Goal: Task Accomplishment & Management: Complete application form

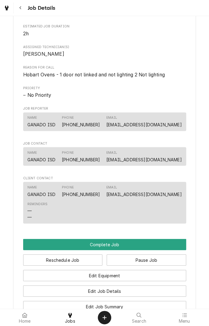
scroll to position [243, 0]
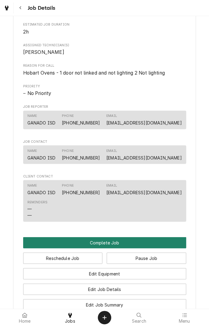
click at [123, 248] on button "Complete Job" at bounding box center [104, 242] width 163 height 11
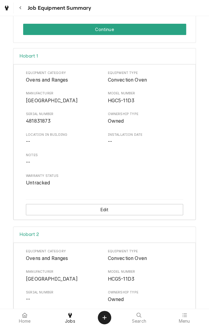
scroll to position [156, 0]
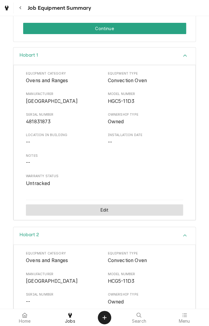
click at [104, 209] on button "Edit" at bounding box center [104, 209] width 157 height 11
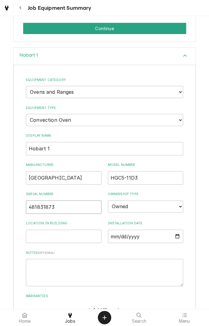
click at [62, 206] on input "481831873" at bounding box center [63, 206] width 75 height 13
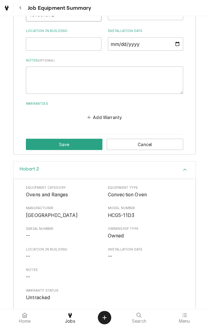
type input "481831872"
click at [68, 144] on button "Save" at bounding box center [64, 143] width 76 height 11
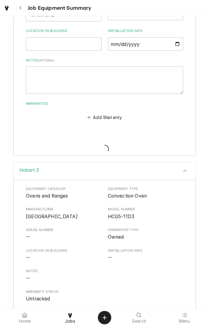
scroll to position [252, 0]
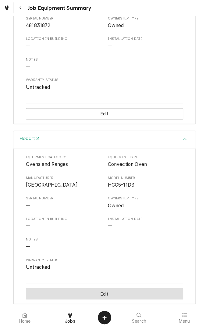
click at [111, 291] on button "Edit" at bounding box center [104, 293] width 157 height 11
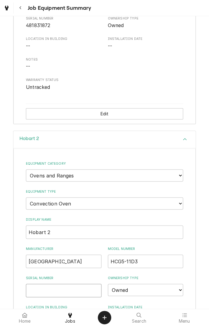
click at [55, 291] on input "Serial Number" at bounding box center [63, 289] width 75 height 13
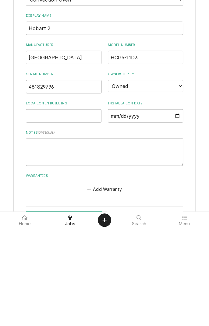
scroll to position [378, 0]
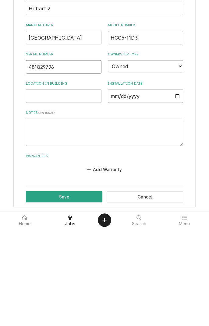
type input "481829796"
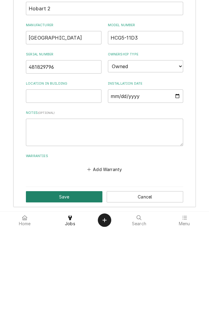
click at [66, 293] on button "Save" at bounding box center [64, 293] width 76 height 11
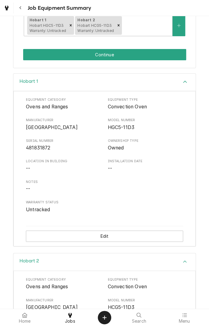
scroll to position [0, 0]
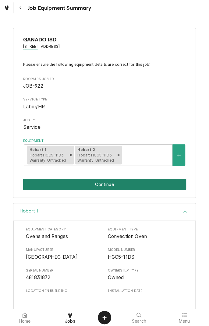
click at [109, 186] on button "Continue" at bounding box center [104, 184] width 163 height 11
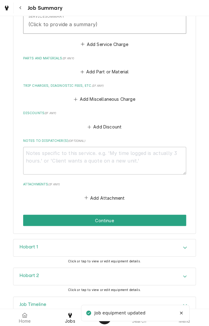
scroll to position [225, 0]
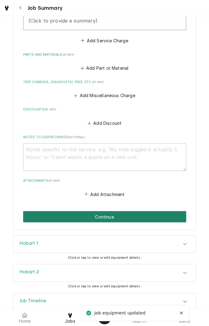
click at [123, 216] on button "Continue" at bounding box center [104, 216] width 163 height 11
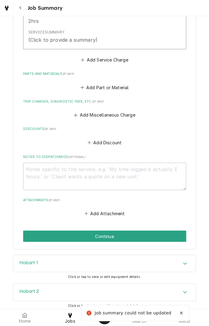
scroll to position [148, 0]
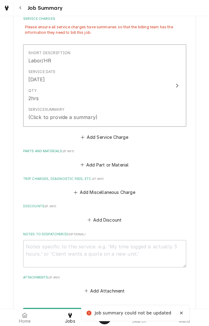
click at [148, 85] on div "Qty. 2hrs" at bounding box center [98, 94] width 140 height 19
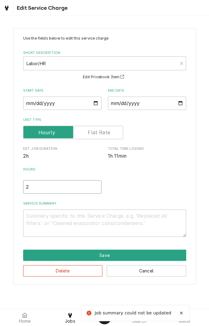
click at [42, 188] on input "2" at bounding box center [62, 186] width 78 height 13
type textarea "x"
type input "1"
type textarea "x"
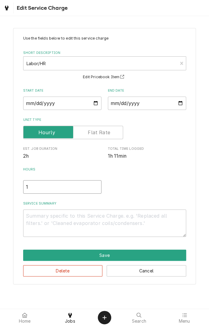
type input "1.5"
type textarea "x"
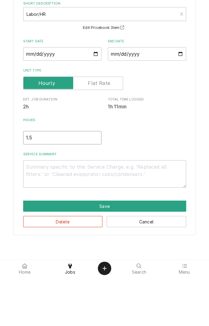
type input "1.5"
click at [85, 218] on textarea "Service Summary" at bounding box center [104, 222] width 163 height 27
type textarea "x"
type textarea "D"
type textarea "x"
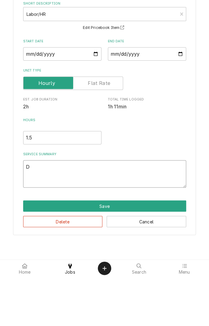
type textarea "Di"
type textarea "x"
type textarea "Dia"
type textarea "x"
type textarea "Diagnosed"
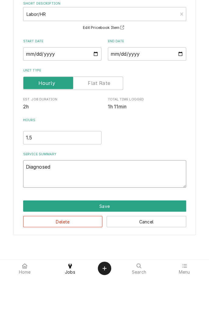
type textarea "x"
type textarea "Diagnosed o"
type textarea "x"
type textarea "Diagnosed ov"
type textarea "x"
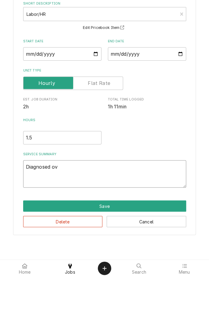
type textarea "Diagnosed ove"
type textarea "x"
type textarea "Diagnosed oven"
type textarea "x"
type textarea "Diagnosed ovens"
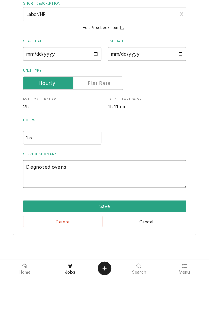
type textarea "x"
type textarea "Diagnosed ovens."
type textarea "x"
type textarea "Diagnosed ovens."
type textarea "x"
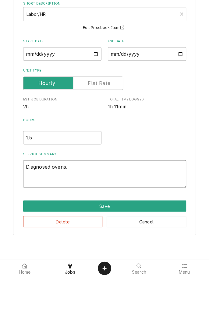
type textarea "Diagnosed ovens. R"
type textarea "x"
type textarea "Diagnosed ovens. Re"
type textarea "x"
type textarea "Diagnosed ovens. Rep"
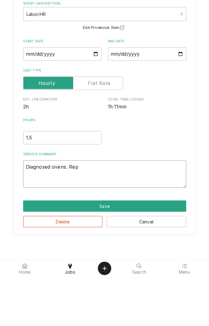
type textarea "x"
type textarea "Diagnosed ovens. Repl"
type textarea "x"
type textarea "Diagnosed ovens. Repla"
type textarea "x"
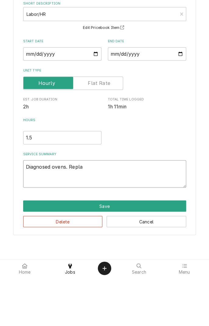
type textarea "Diagnosed ovens. Replac"
type textarea "x"
type textarea "Diagnosed ovens. Replace"
type textarea "x"
type textarea "Diagnosed ovens. Replaced"
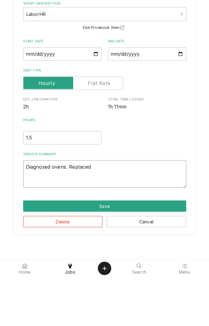
type textarea "x"
type textarea "Diagnosed ovens. Replaced"
type textarea "x"
type textarea "Diagnosed ovens. Replaced i"
type textarea "x"
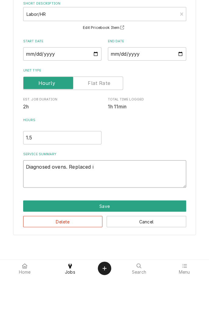
type textarea "Diagnosed ovens. Replaced ig"
type textarea "x"
type textarea "Diagnosed ovens. Replaced ign"
type textarea "x"
type textarea "Diagnosed ovens. Replaced igni"
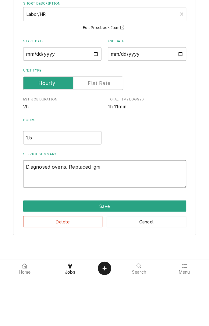
type textarea "x"
type textarea "Diagnosed ovens. Replaced ignit"
type textarea "x"
type textarea "Diagnosed ovens. Replaced igniti"
type textarea "x"
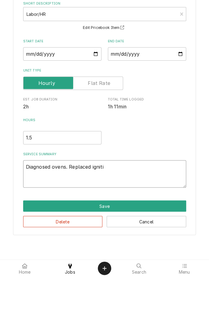
type textarea "Diagnosed ovens. Replaced ignitio"
type textarea "x"
type textarea "Diagnosed ovens. Replaced ignition"
type textarea "x"
type textarea "Diagnosed ovens. Replaced ignition/"
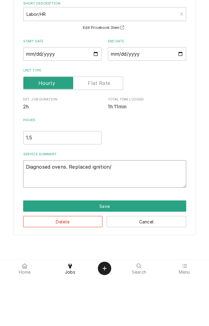
type textarea "x"
type textarea "Diagnosed ovens. Replaced ignition/f"
type textarea "x"
type textarea "Diagnosed ovens. Replaced ignition/fl"
type textarea "x"
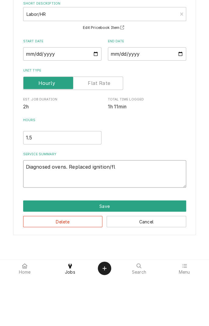
type textarea "Diagnosed ovens. Replaced ignition/fla"
type textarea "x"
type textarea "Diagnosed ovens. Replaced ignition/flam"
type textarea "x"
type textarea "Diagnosed ovens. Replaced ignition/flame"
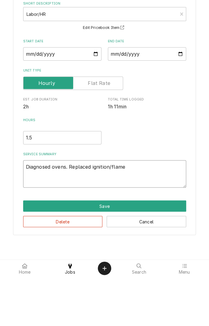
type textarea "x"
type textarea "Diagnosed ovens. Replaced ignition/flame"
type textarea "x"
type textarea "Diagnosed ovens. Replaced ignition/flame s"
type textarea "x"
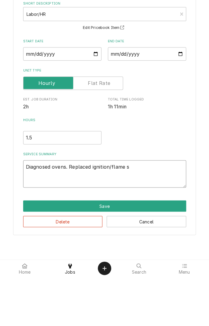
type textarea "Diagnosed ovens. Replaced ignition/flame se"
type textarea "x"
type textarea "Diagnosed ovens. Replaced ignition/flame sen"
type textarea "x"
type textarea "Diagnosed ovens. Replaced ignition/flame sens"
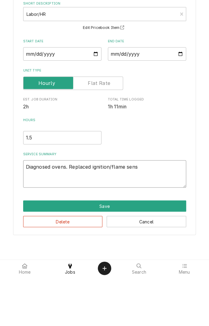
type textarea "x"
type textarea "Diagnosed ovens. Replaced ignition/flame senso"
type textarea "x"
type textarea "Diagnosed ovens. Replaced ignition/flame sensor"
type textarea "x"
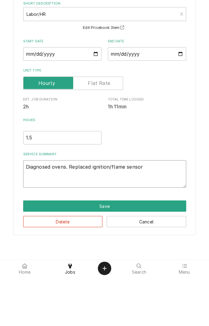
type textarea "Diagnosed ovens. Replaced ignition/flame sensor"
type textarea "x"
type textarea "Diagnosed ovens. Replaced ignition/flame sensor o"
type textarea "x"
type textarea "Diagnosed ovens. Replaced ignition/flame sensor on"
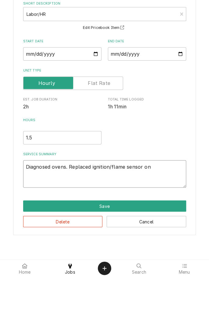
type textarea "x"
type textarea "Diagnosed ovens. Replaced ignition/flame sensor on"
type textarea "x"
type textarea "Diagnosed ovens. Replaced ignition/flame sensor on #"
type textarea "x"
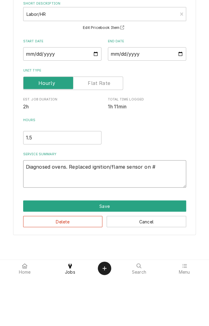
type textarea "Diagnosed ovens. Replaced ignition/flame sensor on #4"
type textarea "x"
type textarea "Diagnosed ovens. Replaced ignition/flame sensor on #48"
type textarea "x"
type textarea "Diagnosed ovens. Replaced ignition/flame sensor on #481"
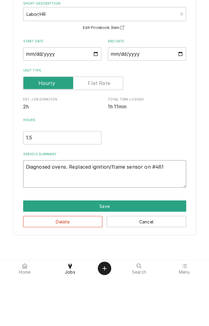
type textarea "x"
type textarea "Diagnosed ovens. Replaced ignition/flame sensor on #4818"
type textarea "x"
type textarea "Diagnosed ovens. Replaced ignition/flame sensor on #48182"
type textarea "x"
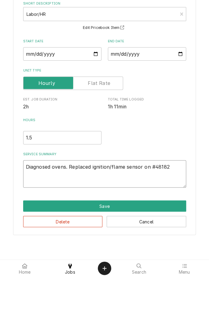
type textarea "Diagnosed ovens. Replaced ignition/flame sensor on #481829"
type textarea "x"
type textarea "Diagnosed ovens. Replaced ignition/flame sensor on #4818297"
type textarea "x"
type textarea "Diagnosed ovens. Replaced ignition/flame sensor on #48182979"
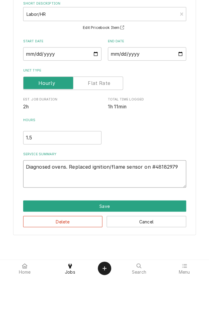
type textarea "x"
type textarea "Diagnosed ovens. Replaced ignition/flame sensor on #481829796"
type textarea "x"
type textarea "Diagnosed ovens. Replaced ignition/flame sensor on #481829796"
type textarea "x"
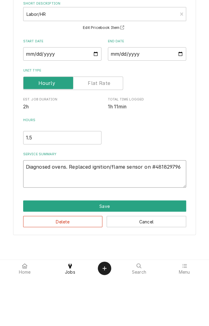
type textarea "Diagnosed ovens. Replaced ignition/flame sensor on #481829796 ."
type textarea "x"
type textarea "Diagnosed ovens. Replaced ignition/flame sensor on #481829796 ."
type textarea "x"
type textarea "Diagnosed ovens. Replaced ignition/flame sensor on #481829796 . #"
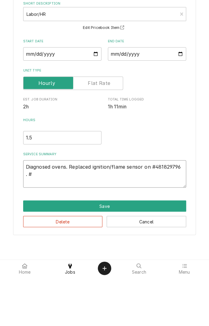
type textarea "x"
type textarea "Diagnosed ovens. Replaced ignition/flame sensor on #481829796 . #4"
type textarea "x"
type textarea "Diagnosed ovens. Replaced ignition/flame sensor on #481829796 . #48"
type textarea "x"
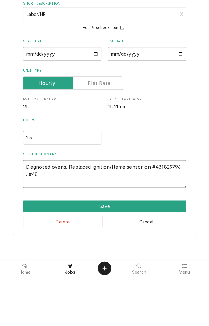
type textarea "Diagnosed ovens. Replaced ignition/flame sensor on #481829796 . #481"
type textarea "x"
type textarea "Diagnosed ovens. Replaced ignition/flame sensor on #481829796 . #4818"
type textarea "x"
type textarea "Diagnosed ovens. Replaced ignition/flame sensor on #481829796 . #48183"
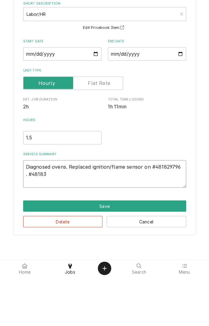
type textarea "x"
type textarea "Diagnosed ovens. Replaced ignition/flame sensor on #481829796 . #481831"
type textarea "x"
type textarea "Diagnosed ovens. Replaced ignition/flame sensor on #481829796 . #4818318"
type textarea "x"
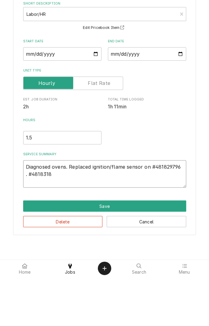
type textarea "Diagnosed ovens. Replaced ignition/flame sensor on #481829796 . #48183187"
type textarea "x"
type textarea "Diagnosed ovens. Replaced ignition/flame sensor on #481829796 . #481831872"
type textarea "x"
type textarea "Diagnosed ovens. Replaced ignition/flame sensor on #481829796 . #481831872"
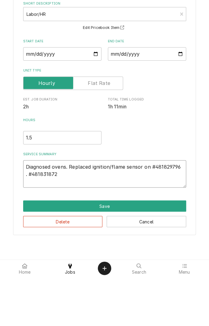
type textarea "x"
type textarea "Diagnosed ovens. Replaced ignition/flame sensor on #481829796 . #481831872 w"
type textarea "x"
type textarea "Diagnosed ovens. Replaced ignition/flame sensor on #481829796 . #481831872 wi"
type textarea "x"
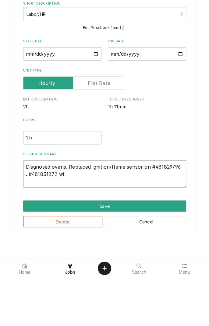
type textarea "Diagnosed ovens. Replaced ignition/flame sensor on #481829796 . #481831872 wil"
type textarea "x"
type textarea "Diagnosed ovens. Replaced ignition/flame sensor on #481829796 . #481831872 will"
type textarea "x"
type textarea "Diagnosed ovens. Replaced ignition/flame sensor on #481829796 . #481831872 will"
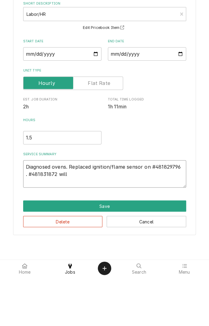
type textarea "x"
type textarea "Diagnosed ovens. Replaced ignition/flame sensor on #481829796 . #481831872 will…"
type textarea "x"
type textarea "Diagnosed ovens. Replaced ignition/flame sensor on #481829796 . #481831872 will…"
type textarea "x"
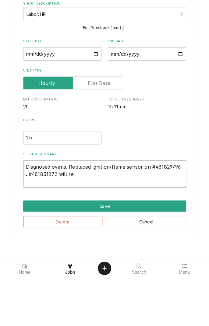
type textarea "Diagnosed ovens. Replaced ignition/flame sensor on #481829796 . #481831872 will…"
type textarea "x"
type textarea "Diagnosed ovens. Replaced ignition/flame sensor on #481829796 . #481831872 will…"
type textarea "x"
type textarea "Diagnosed ovens. Replaced ignition/flame sensor on #481829796 . #481831872 will…"
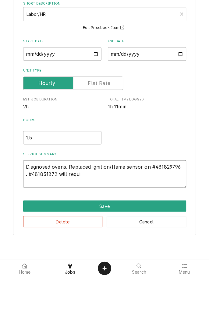
type textarea "x"
type textarea "Diagnosed ovens. Replaced ignition/flame sensor on #481829796 . #481831872 will…"
type textarea "x"
type textarea "Diagnosed ovens. Replaced ignition/flame sensor on #481829796 . #481831872 will…"
type textarea "x"
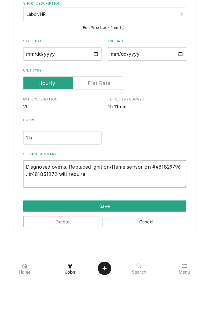
type textarea "Diagnosed ovens. Replaced ignition/flame sensor on #481829796 . #481831872 will…"
type textarea "x"
type textarea "Diagnosed ovens. Replaced ignition/flame sensor on #481829796 . #481831872 will…"
type textarea "x"
type textarea "Diagnosed ovens. Replaced ignition/flame sensor on #481829796 . #481831872 will…"
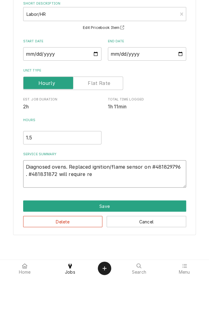
type textarea "x"
type textarea "Diagnosed ovens. Replaced ignition/flame sensor on #481829796 . #481831872 will…"
type textarea "x"
type textarea "Diagnosed ovens. Replaced ignition/flame sensor on #481829796 . #481831872 will…"
type textarea "x"
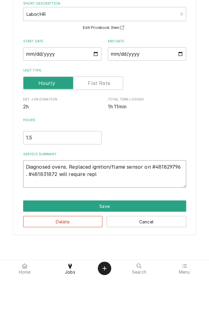
type textarea "Diagnosed ovens. Replaced ignition/flame sensor on #481829796 . #481831872 will…"
type textarea "x"
type textarea "Diagnosed ovens. Replaced ignition/flame sensor on #481829796 . #481831872 will…"
type textarea "x"
type textarea "Diagnosed ovens. Replaced ignition/flame sensor on #481829796 . #481831872 will…"
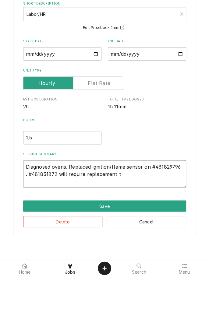
type textarea "x"
type textarea "Diagnosed ovens. Replaced ignition/flame sensor on #481829796 . #481831872 will…"
type textarea "x"
type textarea "Diagnosed ovens. Replaced ignition/flame sensor on #481829796 . #481831872 will…"
type textarea "x"
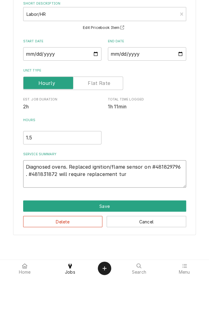
type textarea "Diagnosed ovens. Replaced ignition/flame sensor on #481829796 . #481831872 will…"
type textarea "x"
type textarea "Diagnosed ovens. Replaced ignition/flame sensor on #481829796 . #481831872 will…"
type textarea "x"
type textarea "Diagnosed ovens. Replaced ignition/flame sensor on #481829796 . #481831872 will…"
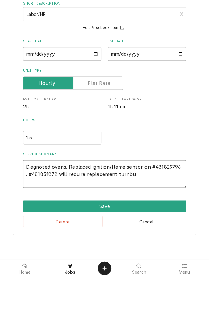
type textarea "x"
type textarea "Diagnosed ovens. Replaced ignition/flame sensor on #481829796 . #481831872 will…"
type textarea "x"
type textarea "Diagnosed ovens. Replaced ignition/flame sensor on #481829796 . #481831872 will…"
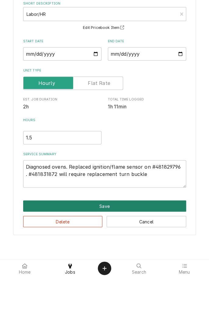
click at [103, 256] on button "Save" at bounding box center [104, 254] width 163 height 11
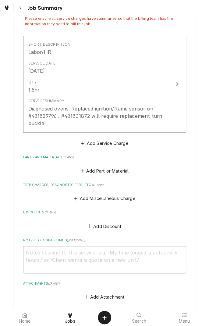
scroll to position [154, 0]
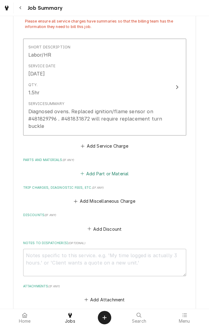
click at [106, 175] on button "Add Part or Material" at bounding box center [104, 173] width 50 height 9
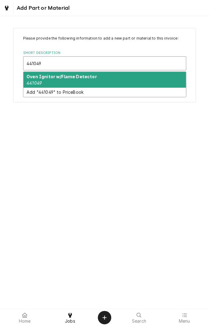
click at [70, 82] on div "Oven Ignitor w/Flame Detector 441049" at bounding box center [104, 80] width 162 height 16
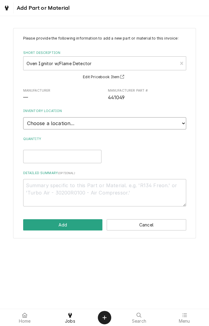
click at [179, 128] on select "Choose a location... Gino's Truck Jason's Truck Skips Service Warehouse" at bounding box center [104, 123] width 163 height 12
click at [23, 117] on select "Choose a location... Gino's Truck Jason's Truck Skips Service Warehouse" at bounding box center [104, 123] width 163 height 12
click at [71, 158] on input "Quantity" at bounding box center [62, 156] width 78 height 13
click at [91, 193] on textarea "Detailed Summary ( optional )" at bounding box center [104, 192] width 163 height 27
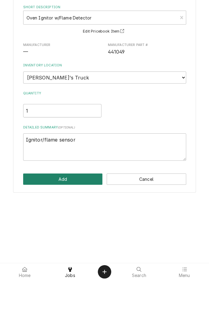
click at [67, 228] on button "Add" at bounding box center [62, 224] width 79 height 11
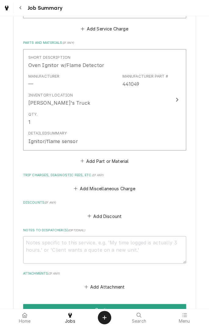
scroll to position [275, 0]
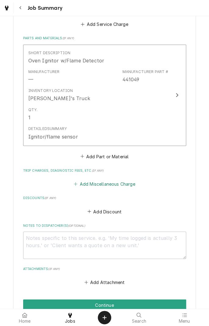
click at [98, 182] on button "Add Miscellaneous Charge" at bounding box center [104, 183] width 63 height 9
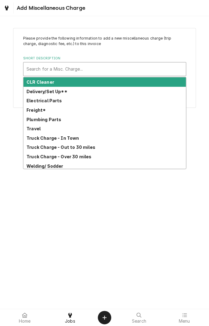
click at [40, 133] on div "Truck Charge - In Town" at bounding box center [104, 137] width 162 height 9
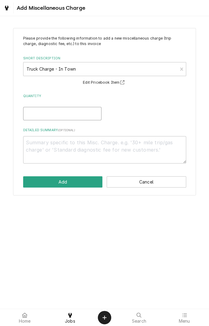
click at [68, 115] on input "Quantity" at bounding box center [62, 113] width 78 height 13
click at [109, 143] on textarea "Detailed Summary ( optional )" at bounding box center [104, 149] width 163 height 27
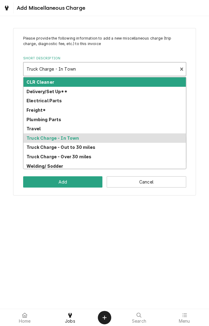
click at [86, 149] on strong "Truck Charge - Out to 30 miles" at bounding box center [60, 146] width 69 height 5
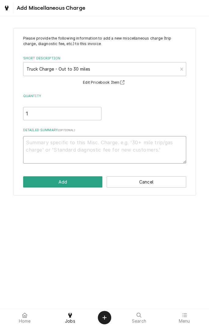
click at [68, 145] on textarea "Detailed Summary ( optional )" at bounding box center [104, 149] width 163 height 27
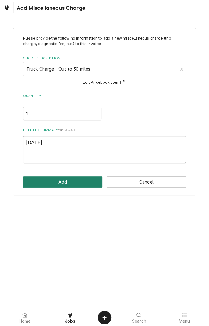
click at [74, 183] on button "Add" at bounding box center [62, 181] width 79 height 11
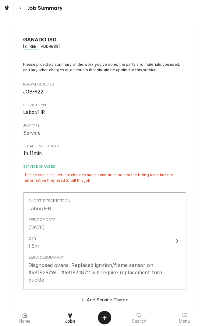
scroll to position [275, 0]
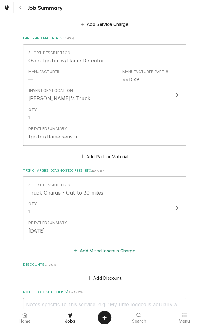
click at [118, 253] on button "Add Miscellaneous Charge" at bounding box center [104, 250] width 63 height 9
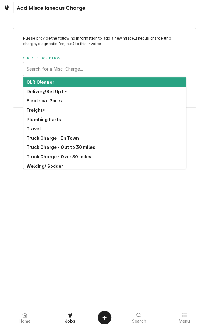
click at [30, 130] on strong "Travel" at bounding box center [33, 128] width 14 height 5
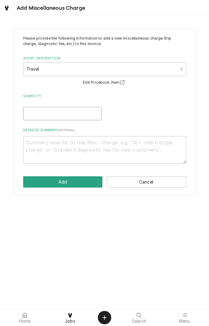
click at [69, 112] on input "Quantity" at bounding box center [62, 113] width 78 height 13
click at [90, 145] on textarea "Detailed Summary ( optional )" at bounding box center [104, 149] width 163 height 27
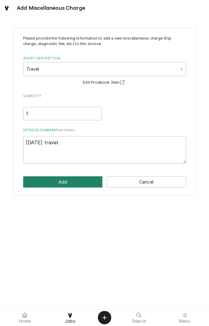
click at [71, 183] on button "Add" at bounding box center [62, 181] width 79 height 11
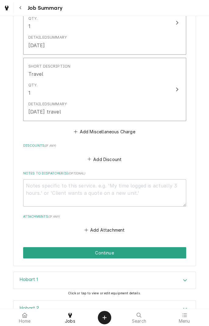
scroll to position [461, 0]
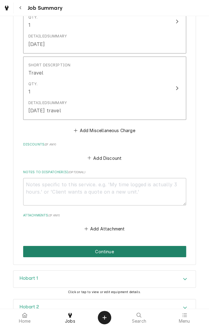
click at [131, 256] on button "Continue" at bounding box center [104, 251] width 163 height 11
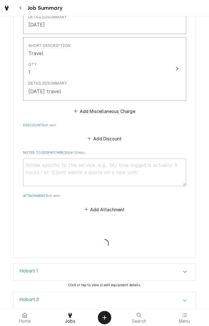
scroll to position [442, 0]
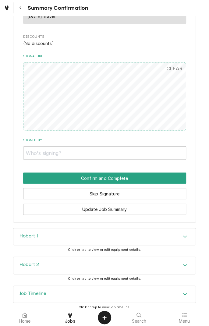
scroll to position [444, 0]
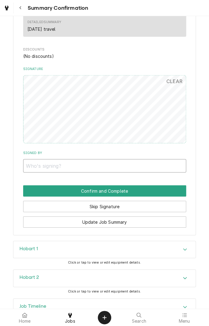
click at [82, 167] on input "Signed By" at bounding box center [104, 165] width 163 height 13
type input "Tracey Galetti"
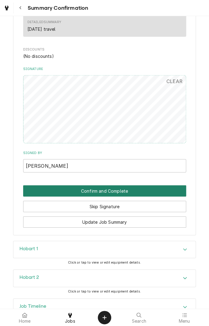
click at [137, 190] on button "Confirm and Complete" at bounding box center [104, 190] width 163 height 11
click at [115, 192] on button "Confirm and Complete" at bounding box center [104, 190] width 163 height 11
click at [119, 190] on button "Confirm and Complete" at bounding box center [104, 190] width 163 height 11
click at [92, 193] on button "Confirm and Complete" at bounding box center [104, 190] width 163 height 11
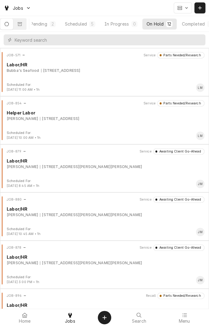
scroll to position [0, 58]
click at [187, 26] on div "Completed" at bounding box center [180, 24] width 23 height 6
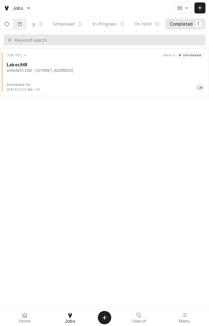
click at [49, 72] on div "[STREET_ADDRESS]" at bounding box center [53, 70] width 39 height 5
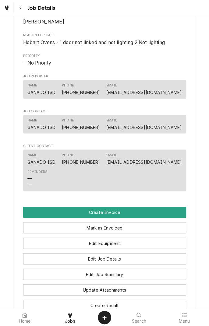
scroll to position [275, 0]
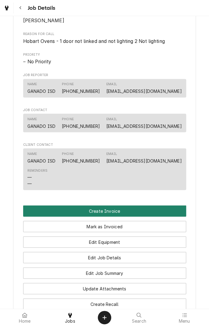
click at [109, 216] on button "Create Invoice" at bounding box center [104, 210] width 163 height 11
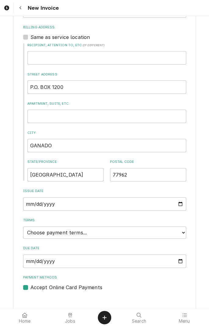
scroll to position [201, 0]
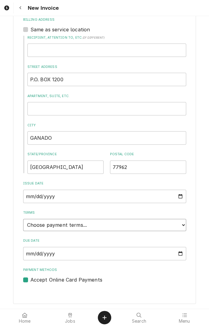
click at [126, 224] on select "Choose payment terms... Same Day Net 7 Net 14 Net 21 Net 30 Net 45 Net 60 Net 90" at bounding box center [104, 225] width 163 height 12
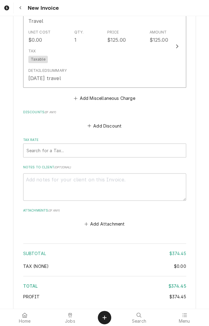
scroll to position [899, 0]
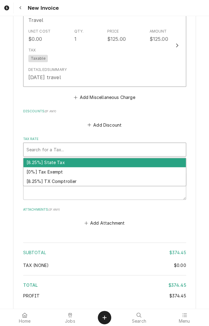
click at [49, 175] on div "[0%] Tax Exempt" at bounding box center [104, 171] width 162 height 9
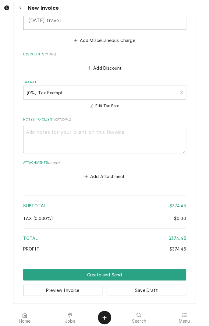
scroll to position [957, 0]
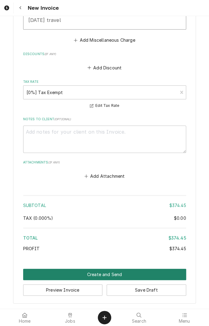
click at [104, 273] on button "Create and Send" at bounding box center [104, 274] width 163 height 11
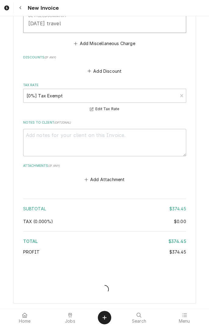
scroll to position [953, 0]
type textarea "x"
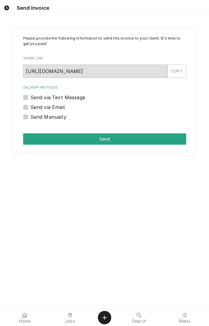
click at [30, 106] on label "Send via Email" at bounding box center [47, 106] width 34 height 7
click at [30, 106] on input "Send via Email" at bounding box center [111, 109] width 163 height 13
checkbox input "true"
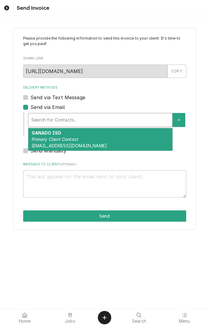
click at [83, 138] on div "GANADO ISD Primary Client Contact [EMAIL_ADDRESS][DOMAIN_NAME]" at bounding box center [100, 139] width 144 height 22
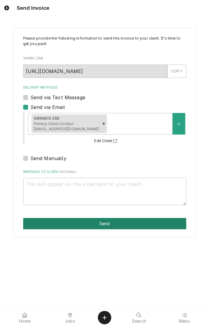
click at [105, 224] on button "Send" at bounding box center [104, 223] width 163 height 11
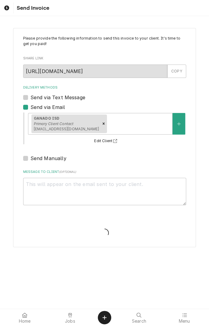
type textarea "x"
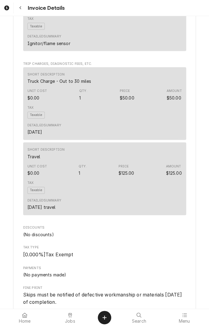
scroll to position [493, 0]
